Goal: Task Accomplishment & Management: Manage account settings

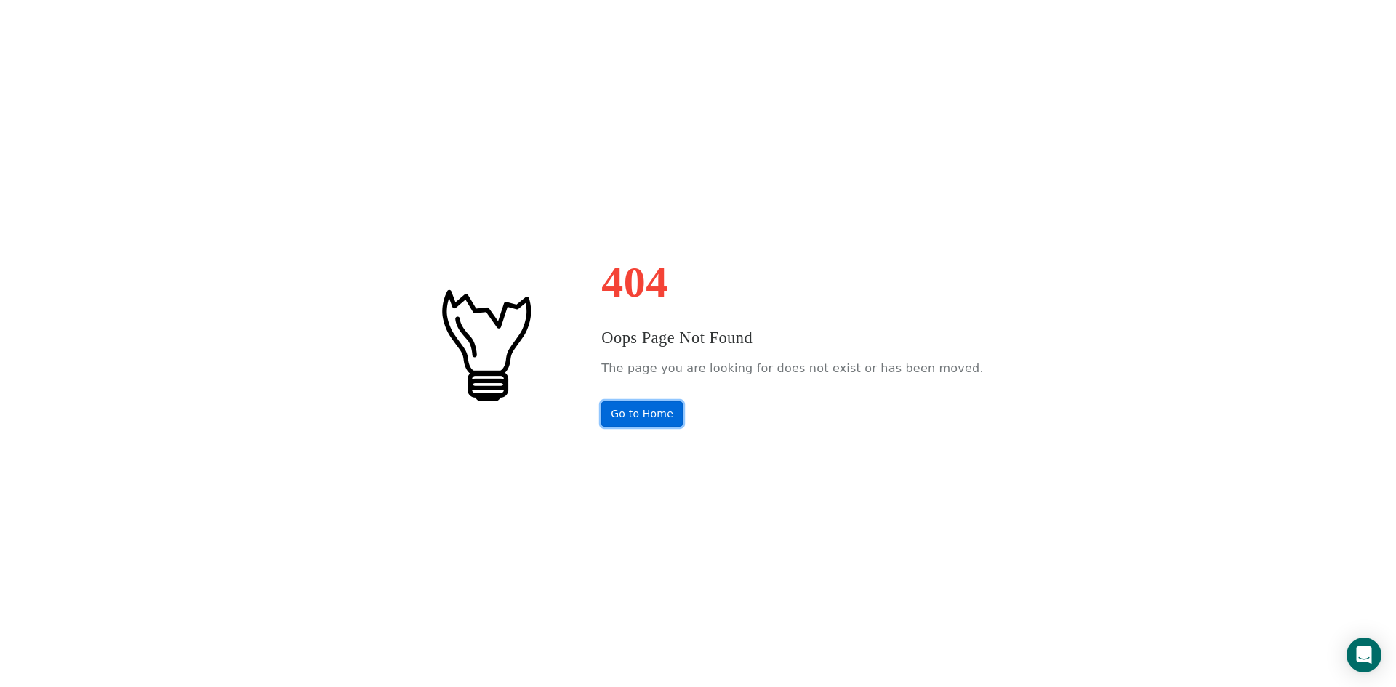
click at [681, 421] on link "Go to Home" at bounding box center [641, 413] width 81 height 25
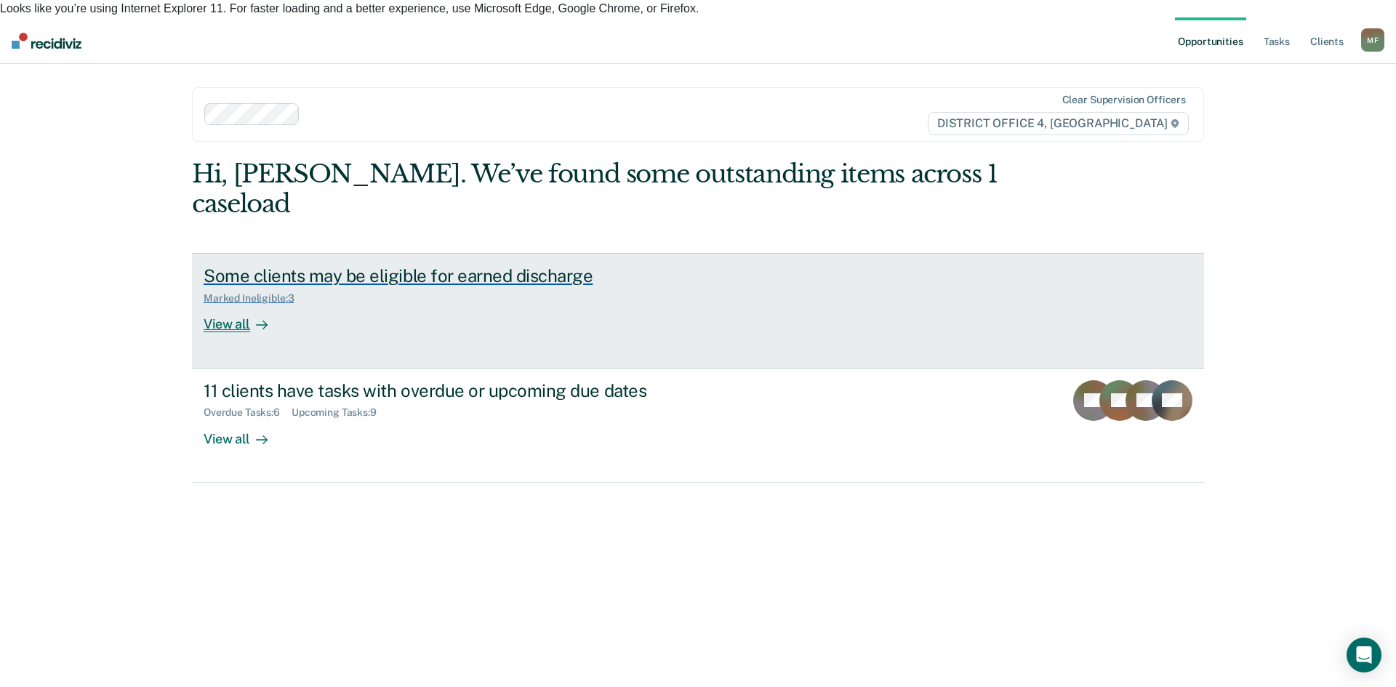
click at [384, 265] on div "Some clients may be eligible for earned discharge" at bounding box center [459, 275] width 510 height 21
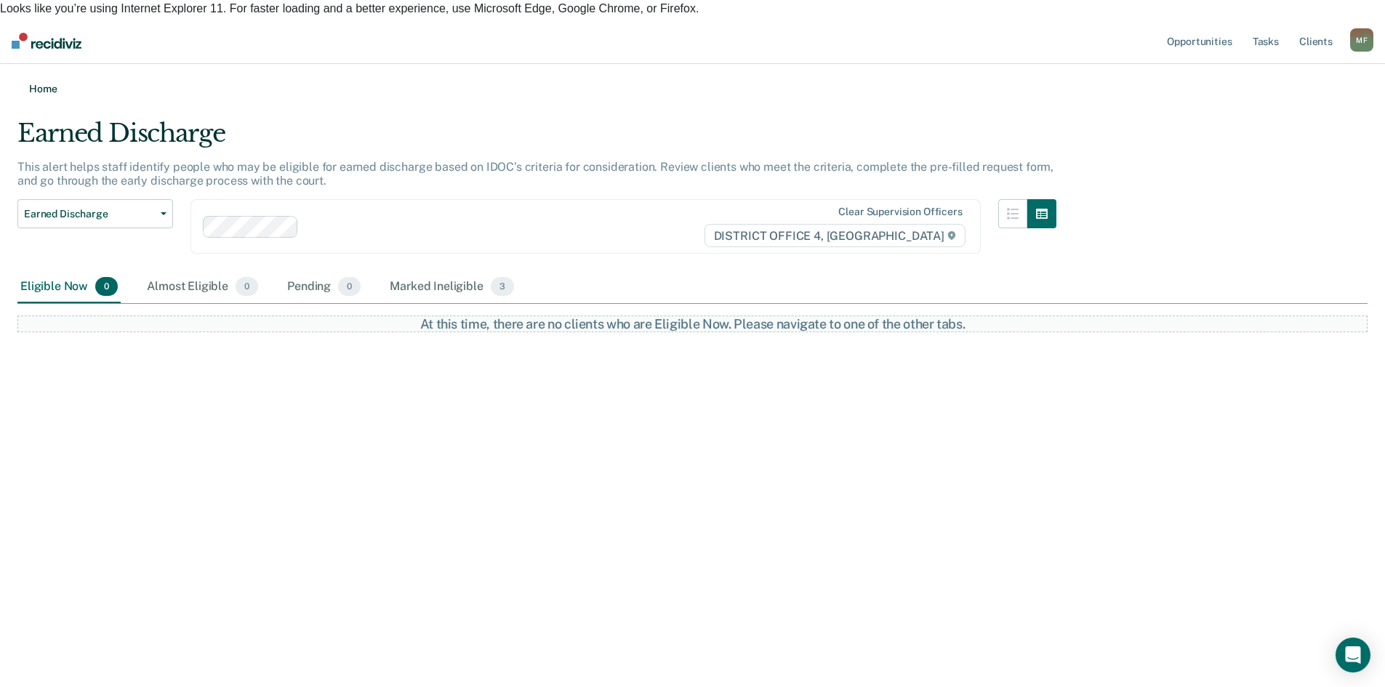
click at [40, 81] on link "Home" at bounding box center [692, 88] width 1350 height 14
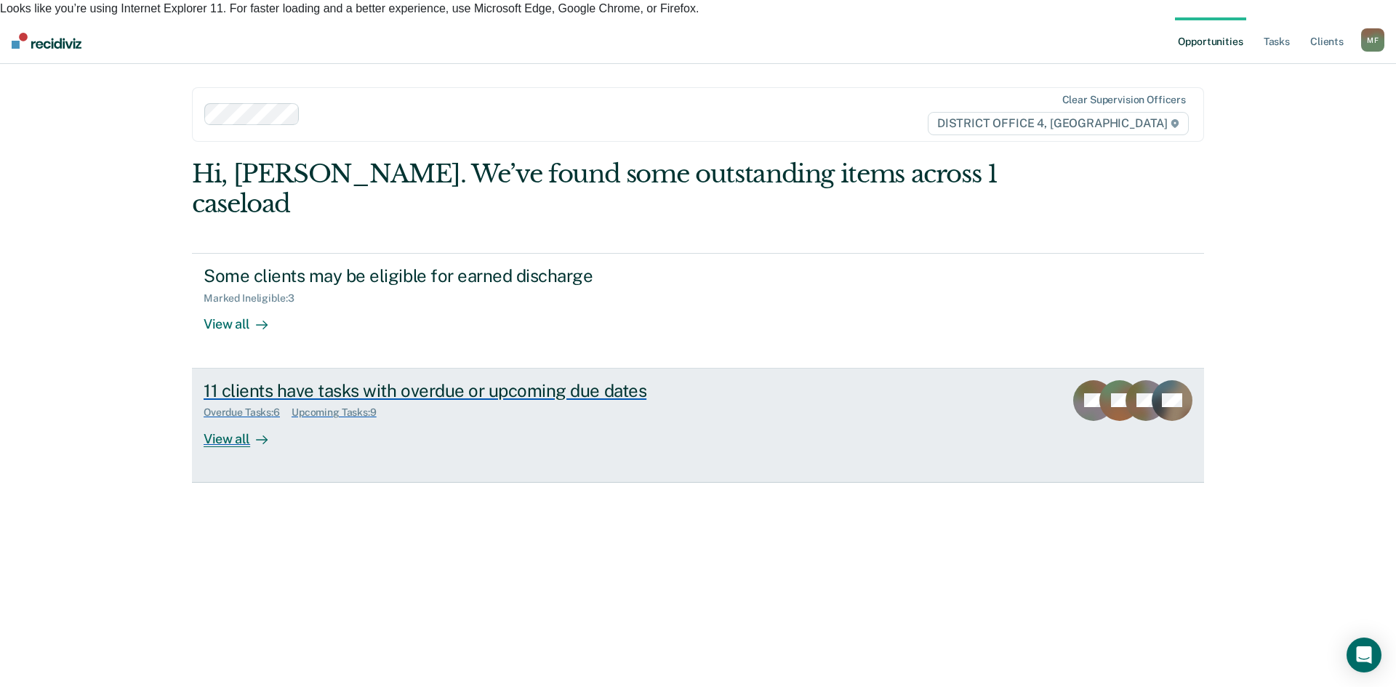
click at [414, 380] on div "11 clients have tasks with overdue or upcoming due dates" at bounding box center [459, 390] width 510 height 21
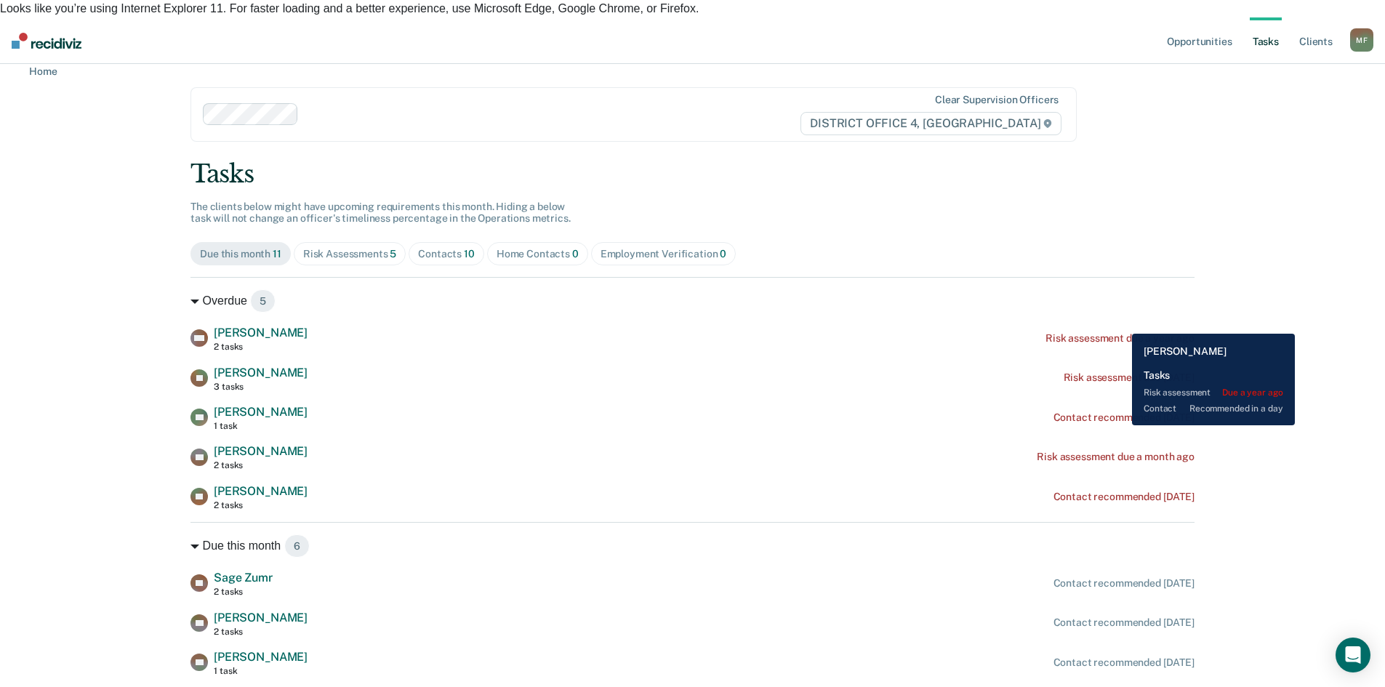
click at [1121, 332] on div "Risk assessment due a year ago" at bounding box center [1120, 338] width 149 height 12
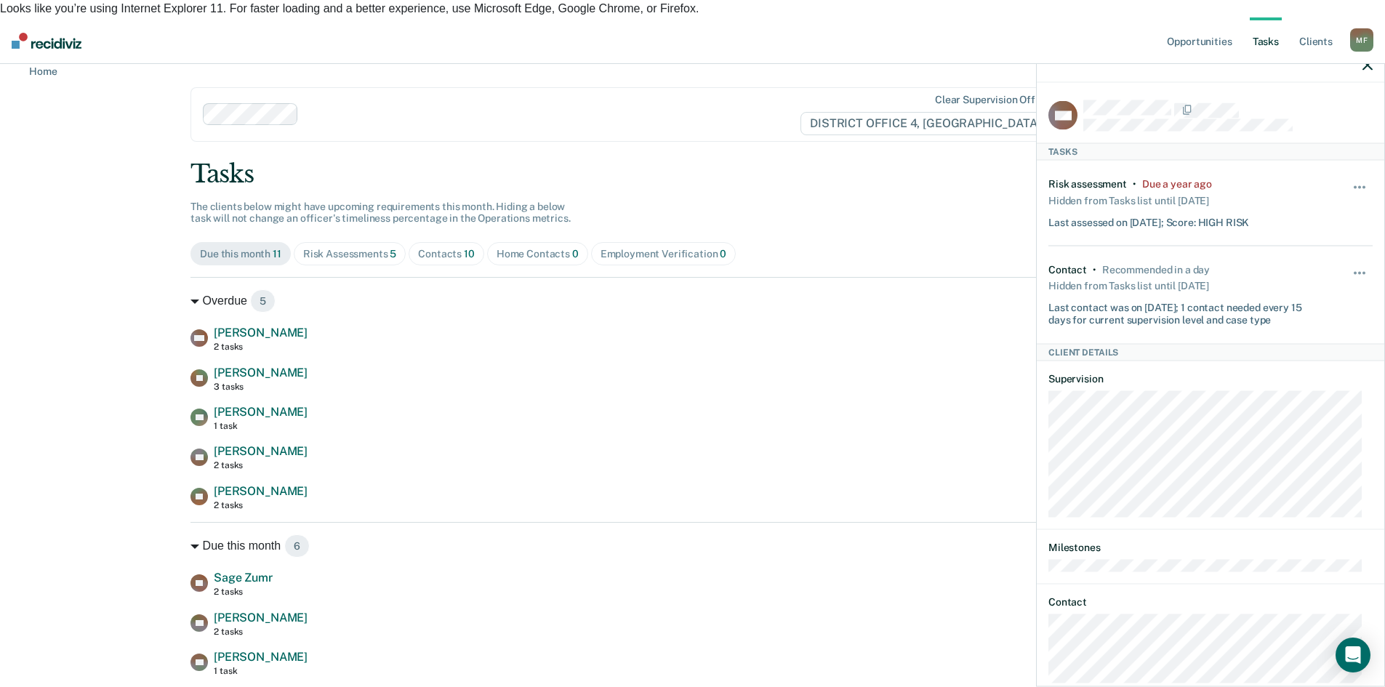
click at [174, 103] on main "Clear supervision officers DISTRICT OFFICE 4, BOISE Tasks The clients below mig…" at bounding box center [692, 458] width 1039 height 789
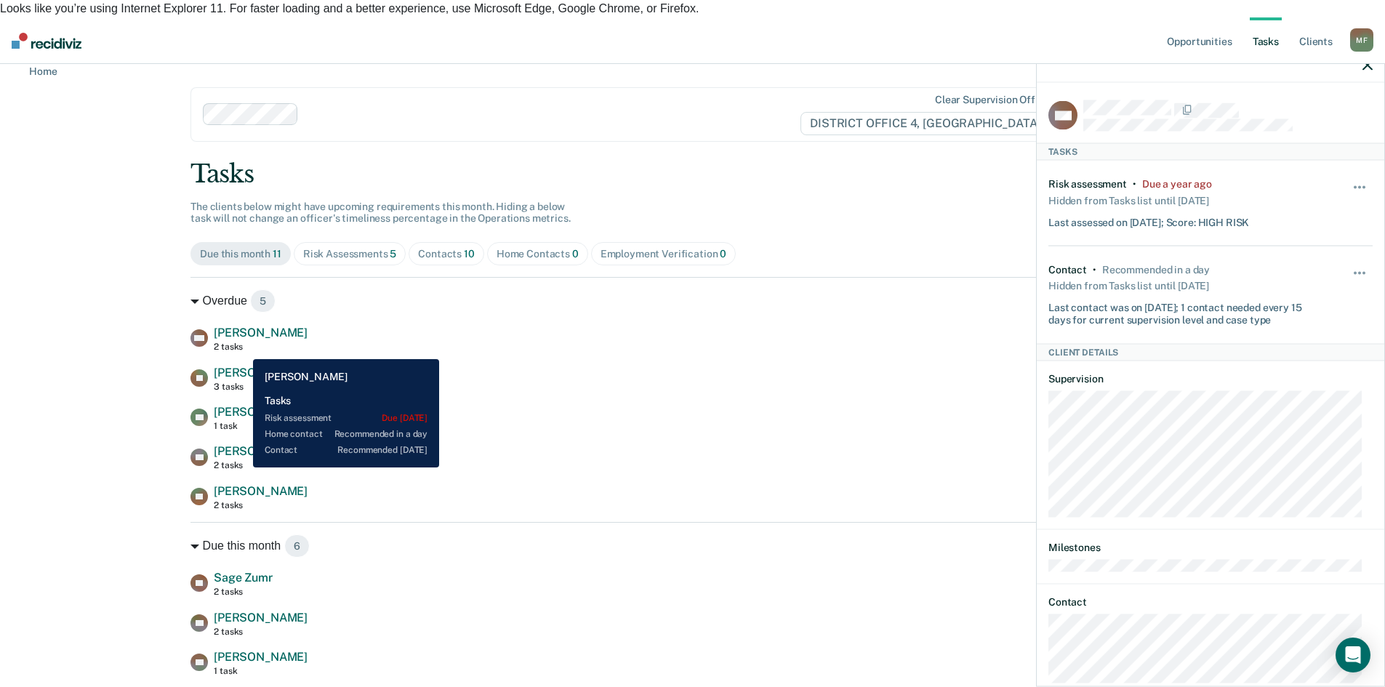
click at [243, 366] on span "Jacob Caple" at bounding box center [261, 373] width 94 height 14
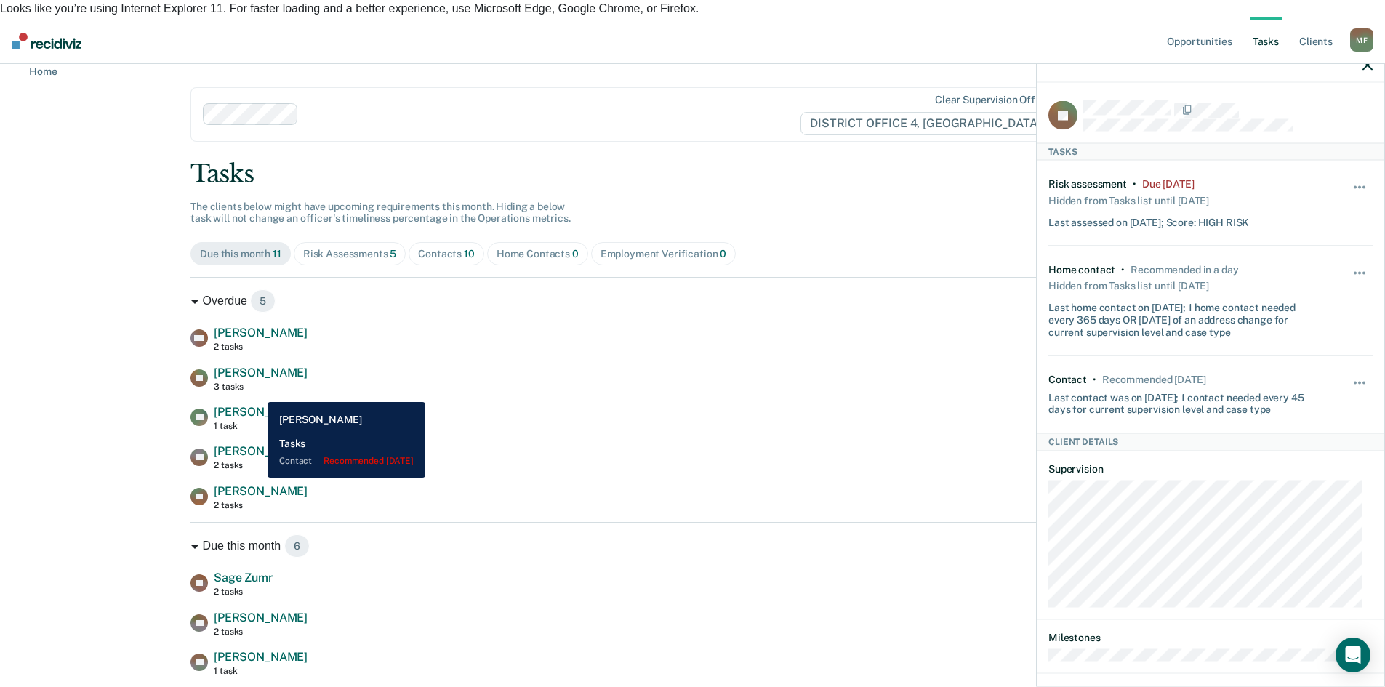
click at [257, 405] on span "Tania Nava" at bounding box center [261, 412] width 94 height 14
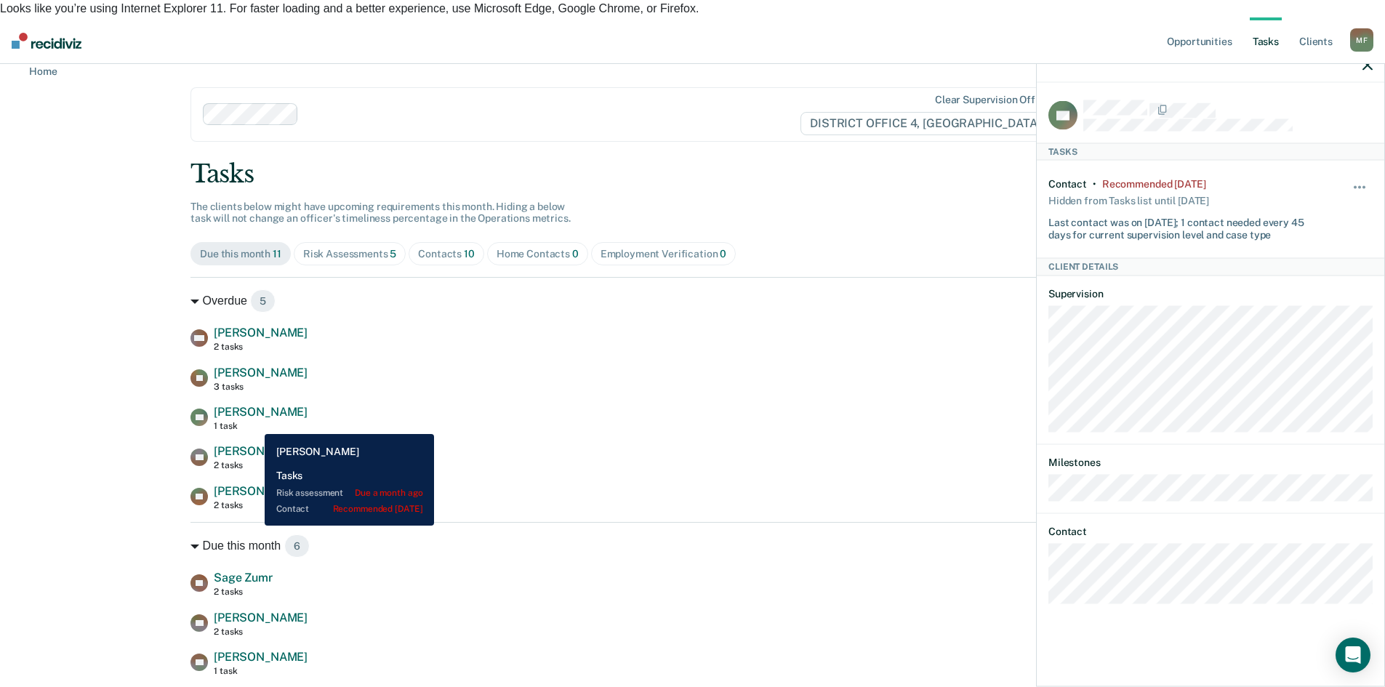
click at [254, 444] on span "Braxten Borglund" at bounding box center [261, 451] width 94 height 14
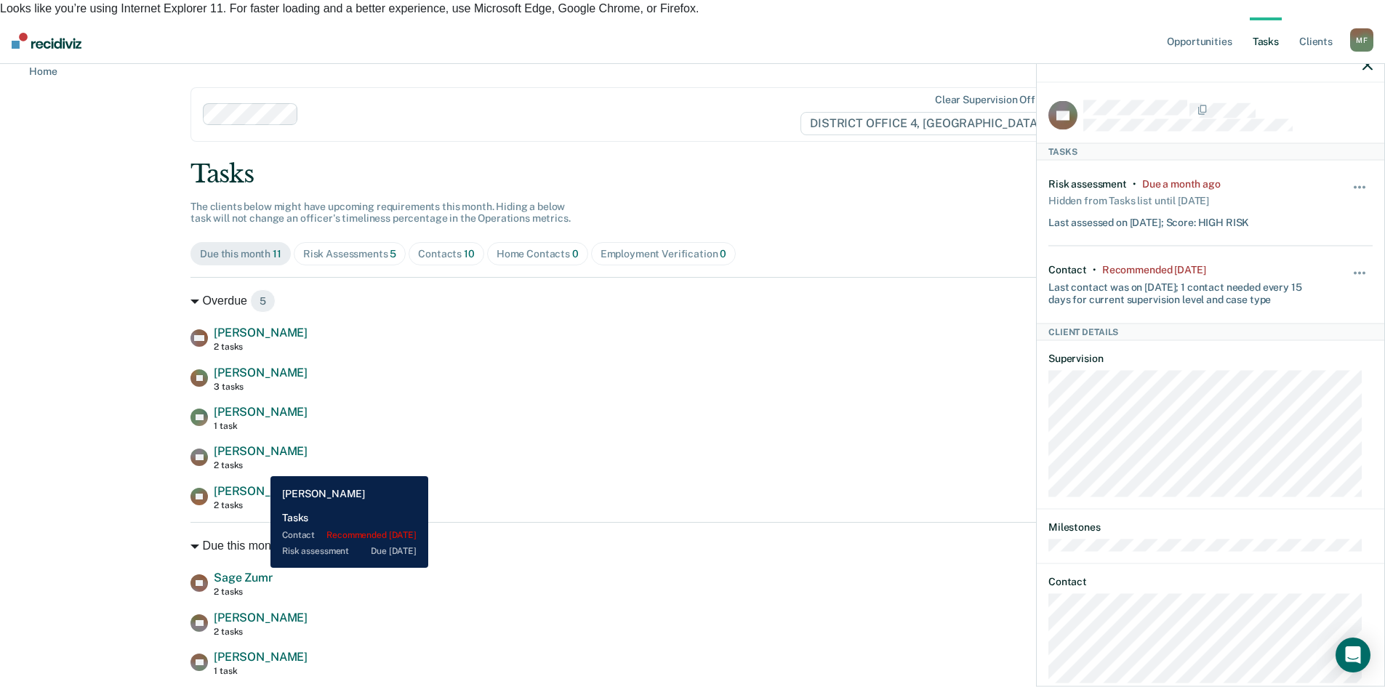
click at [260, 484] on span "Shane Lasater" at bounding box center [261, 491] width 94 height 14
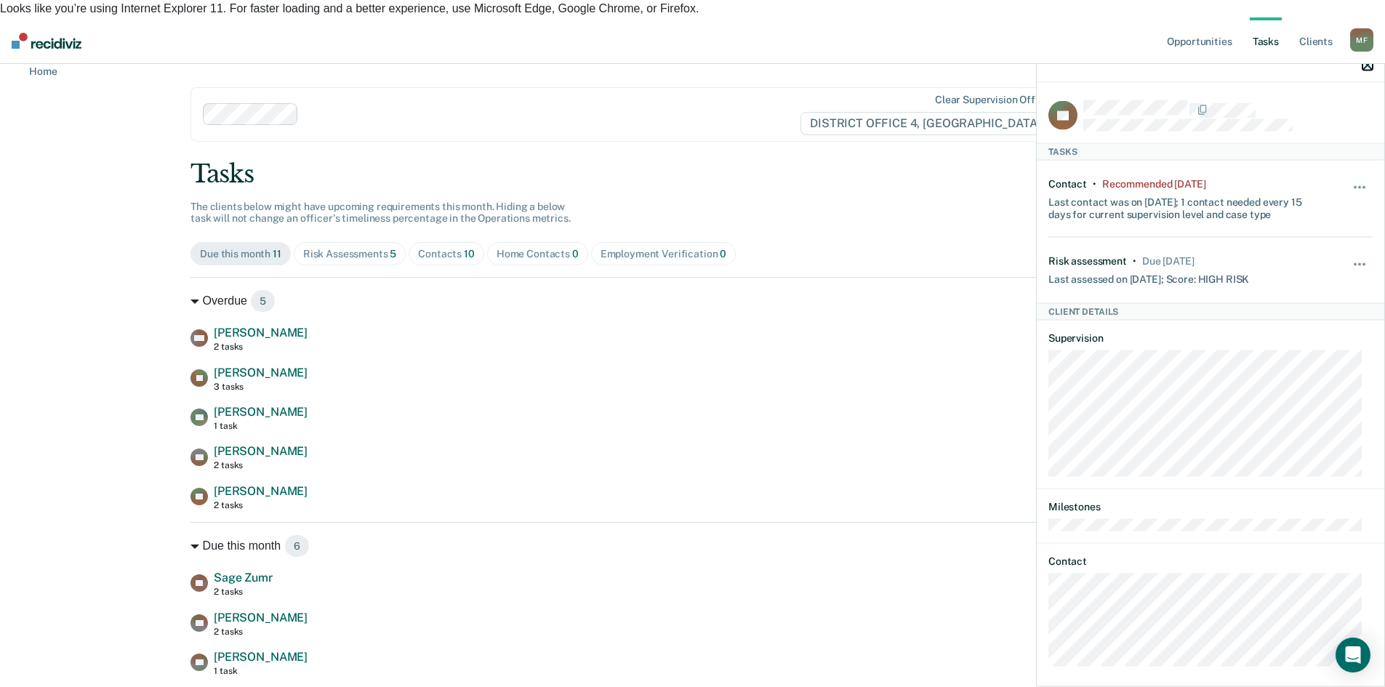
click at [1368, 63] on icon "button" at bounding box center [1368, 65] width 10 height 10
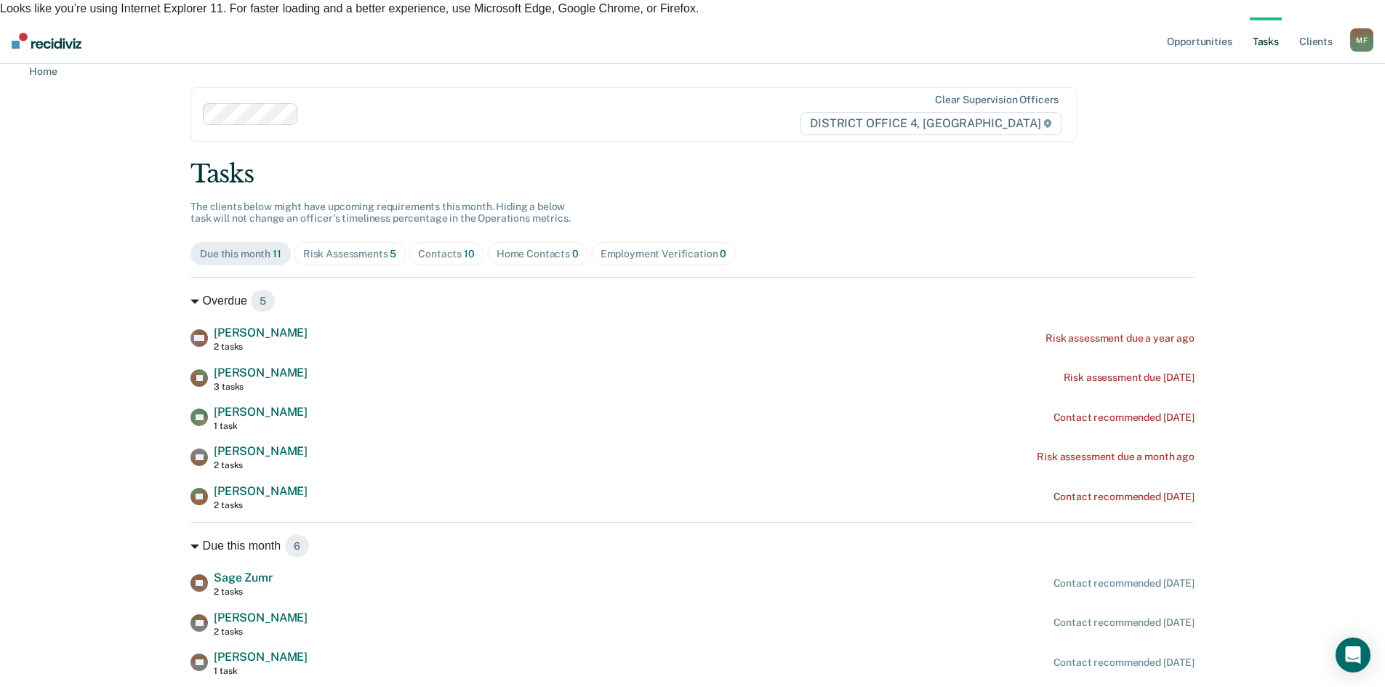
click at [99, 305] on div "Opportunities Tasks Client s Moran, Felipe M F Profile How it works Log Out Hom…" at bounding box center [692, 434] width 1385 height 835
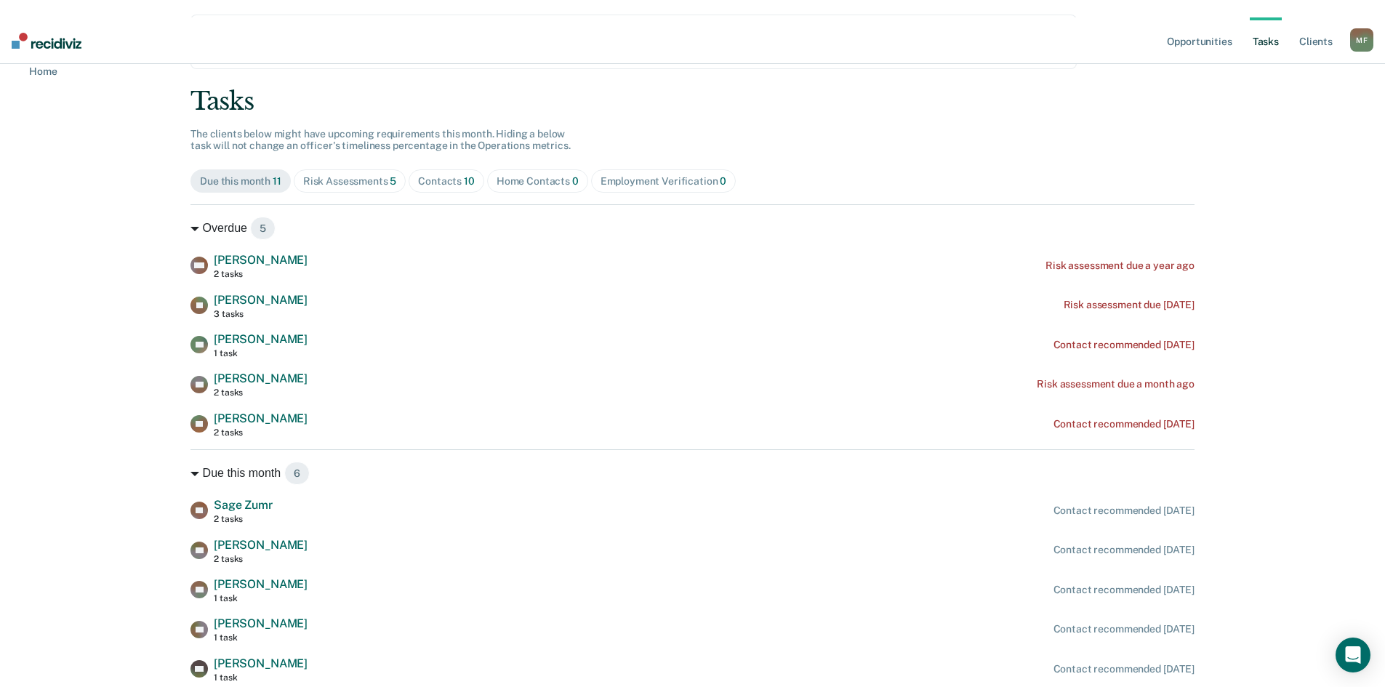
scroll to position [124, 0]
